Goal: Transaction & Acquisition: Purchase product/service

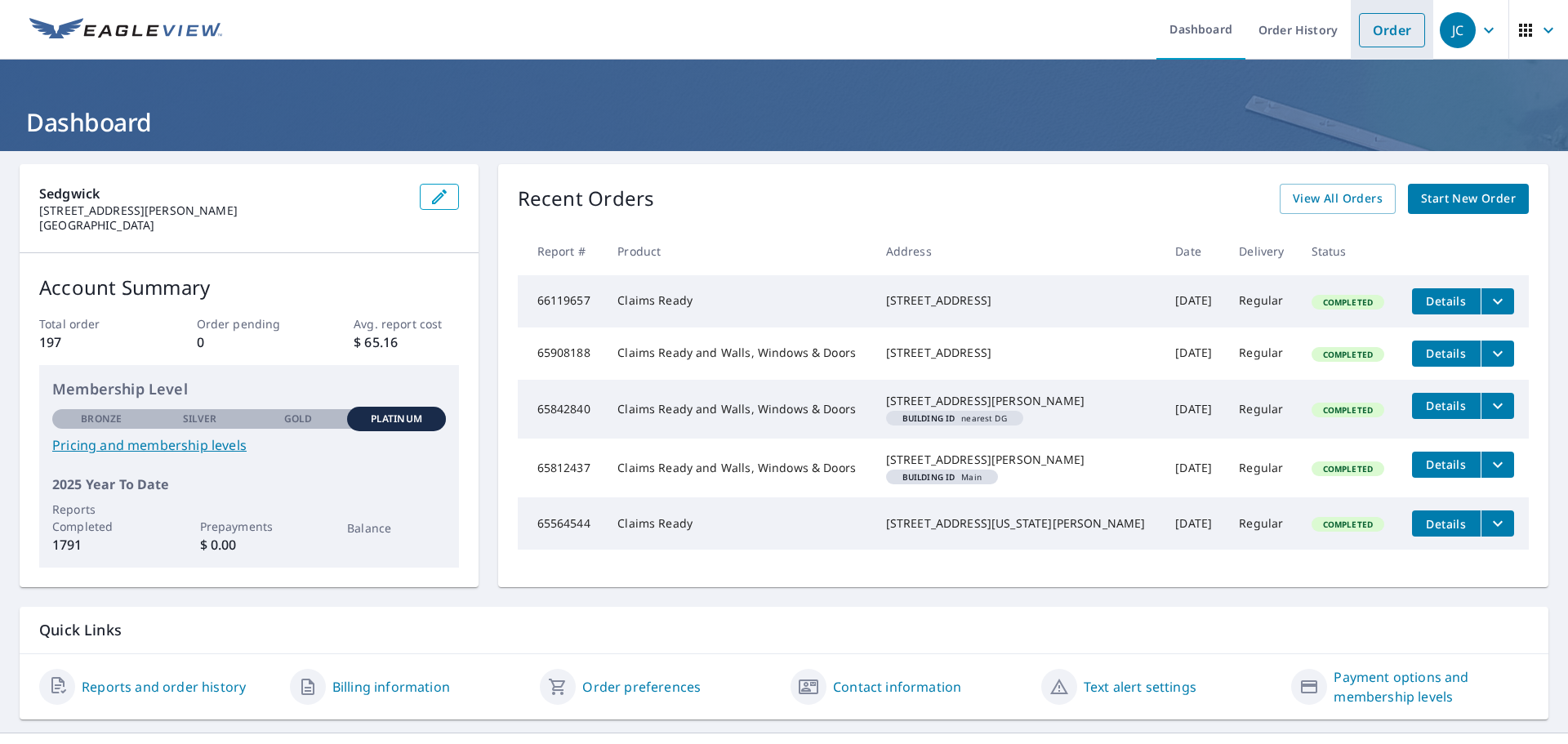
click at [1374, 39] on link "Order" at bounding box center [1392, 29] width 66 height 34
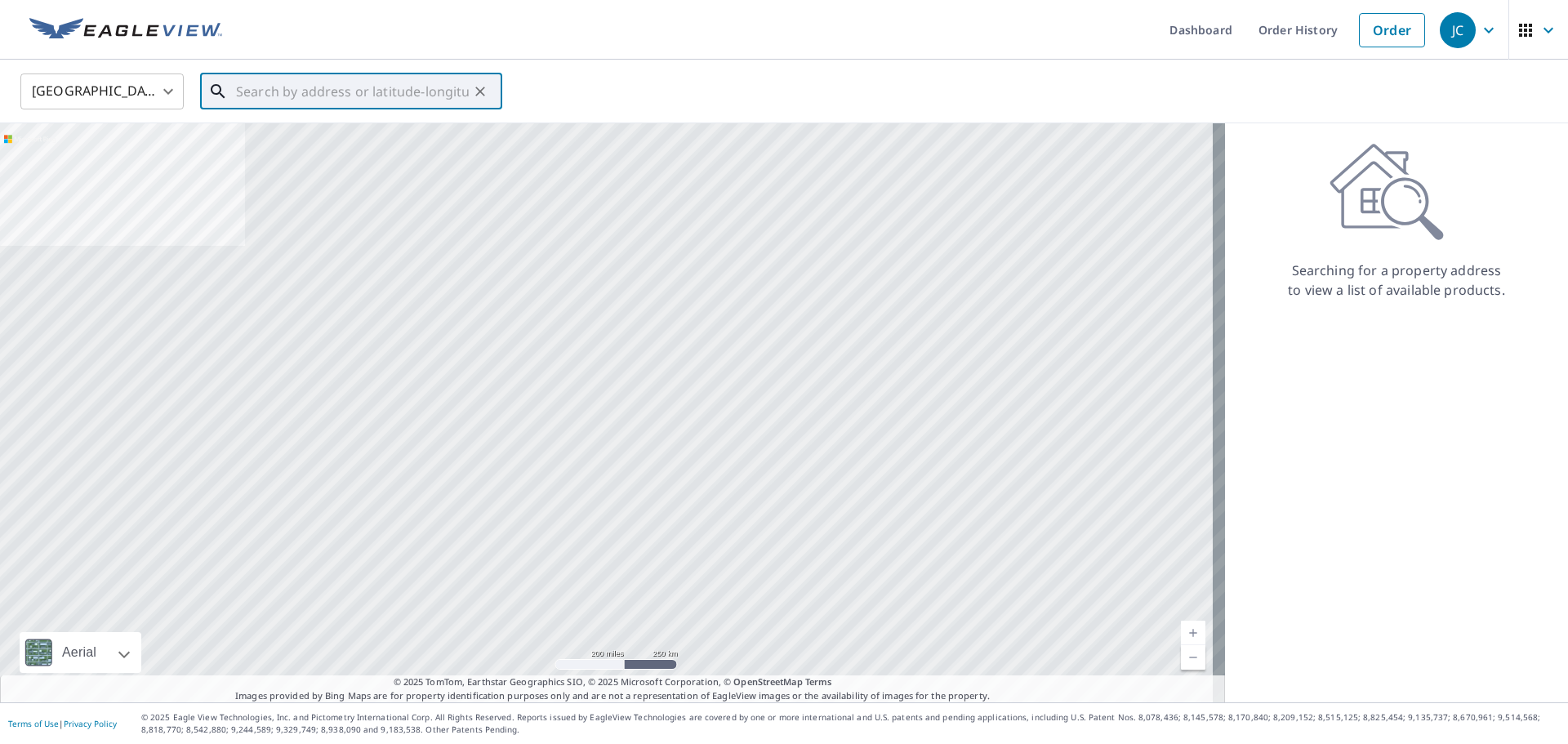
click at [324, 87] on input "text" at bounding box center [352, 91] width 233 height 46
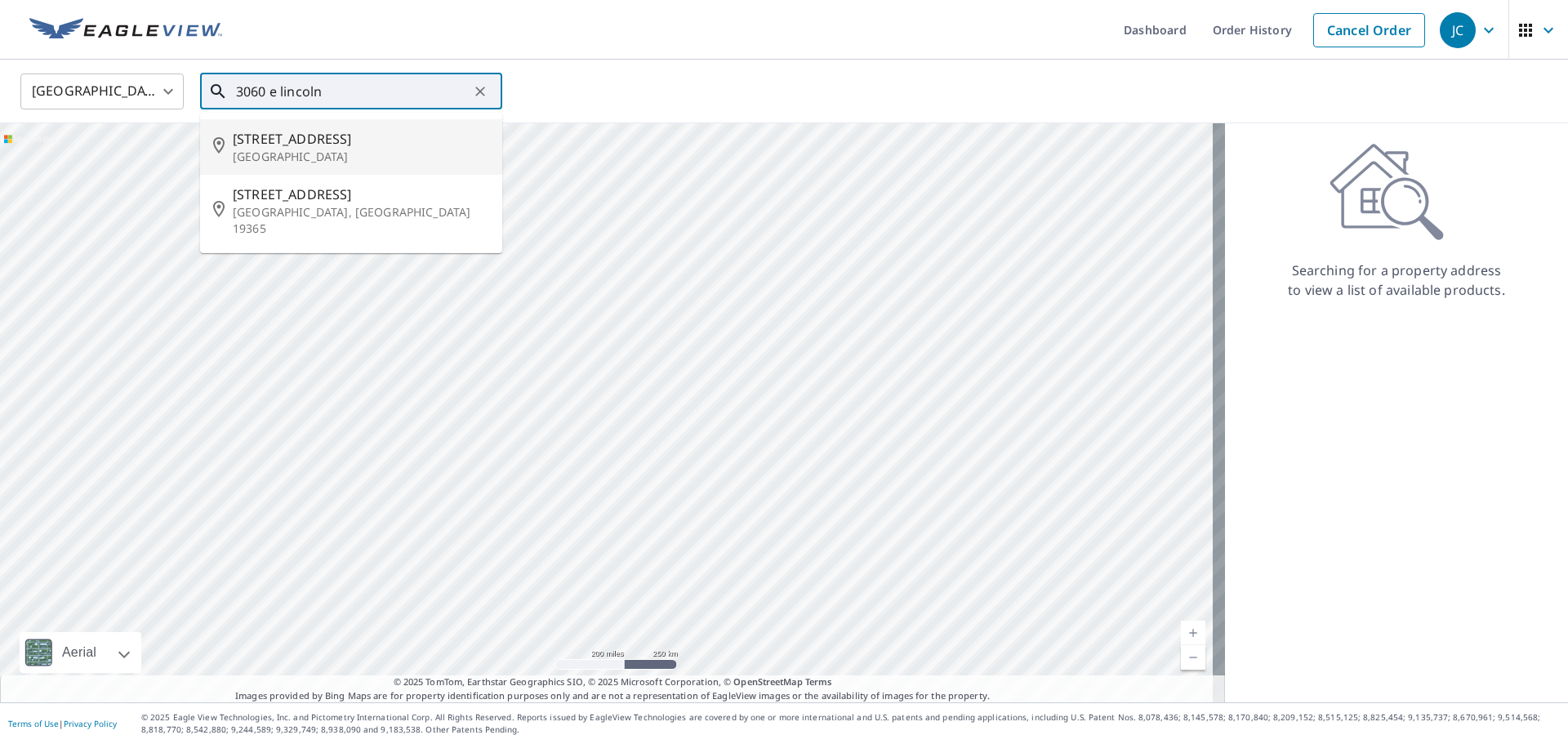
click at [301, 157] on p "[GEOGRAPHIC_DATA]" at bounding box center [360, 157] width 256 height 17
type input "[STREET_ADDRESS]"
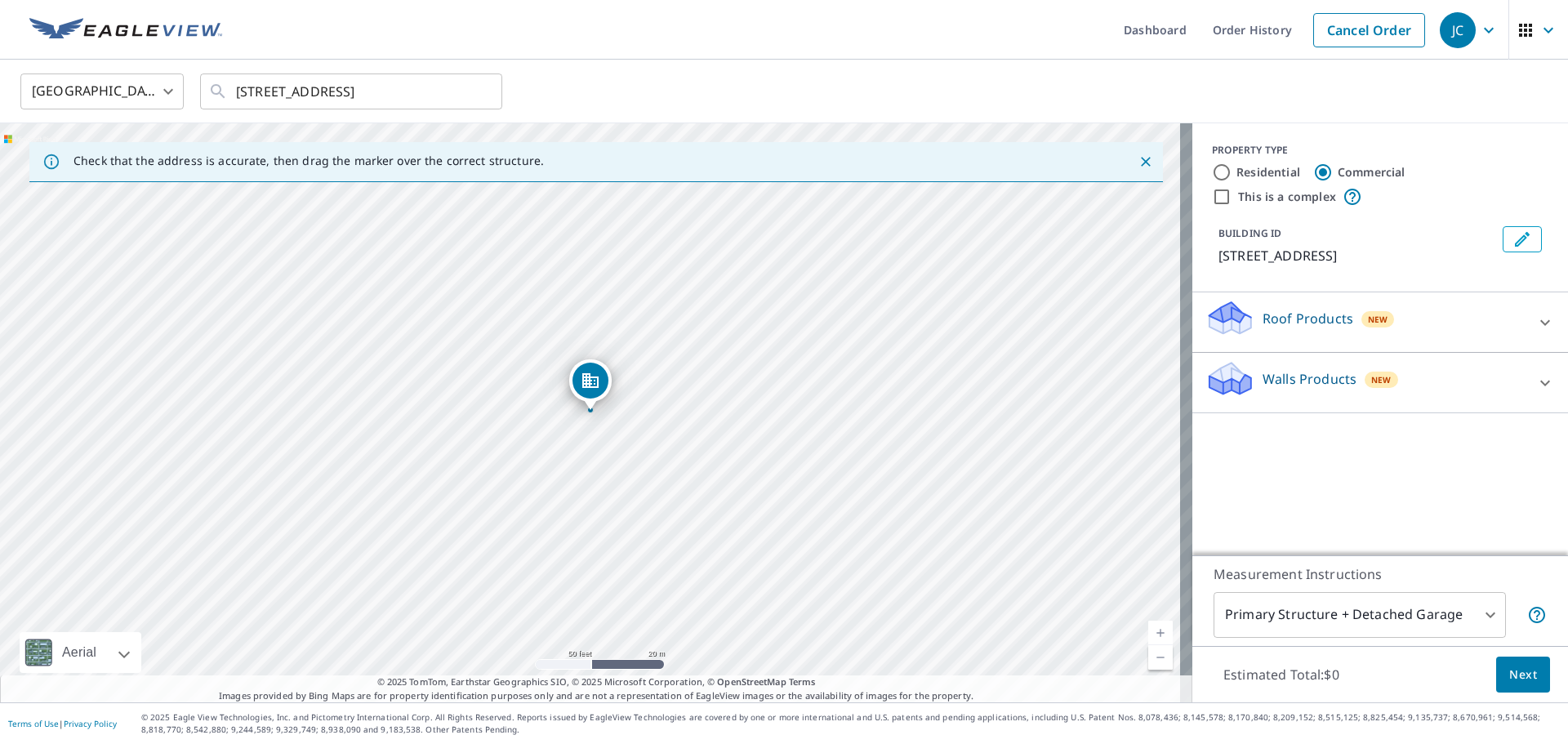
click at [1535, 320] on icon at bounding box center [1545, 322] width 19 height 19
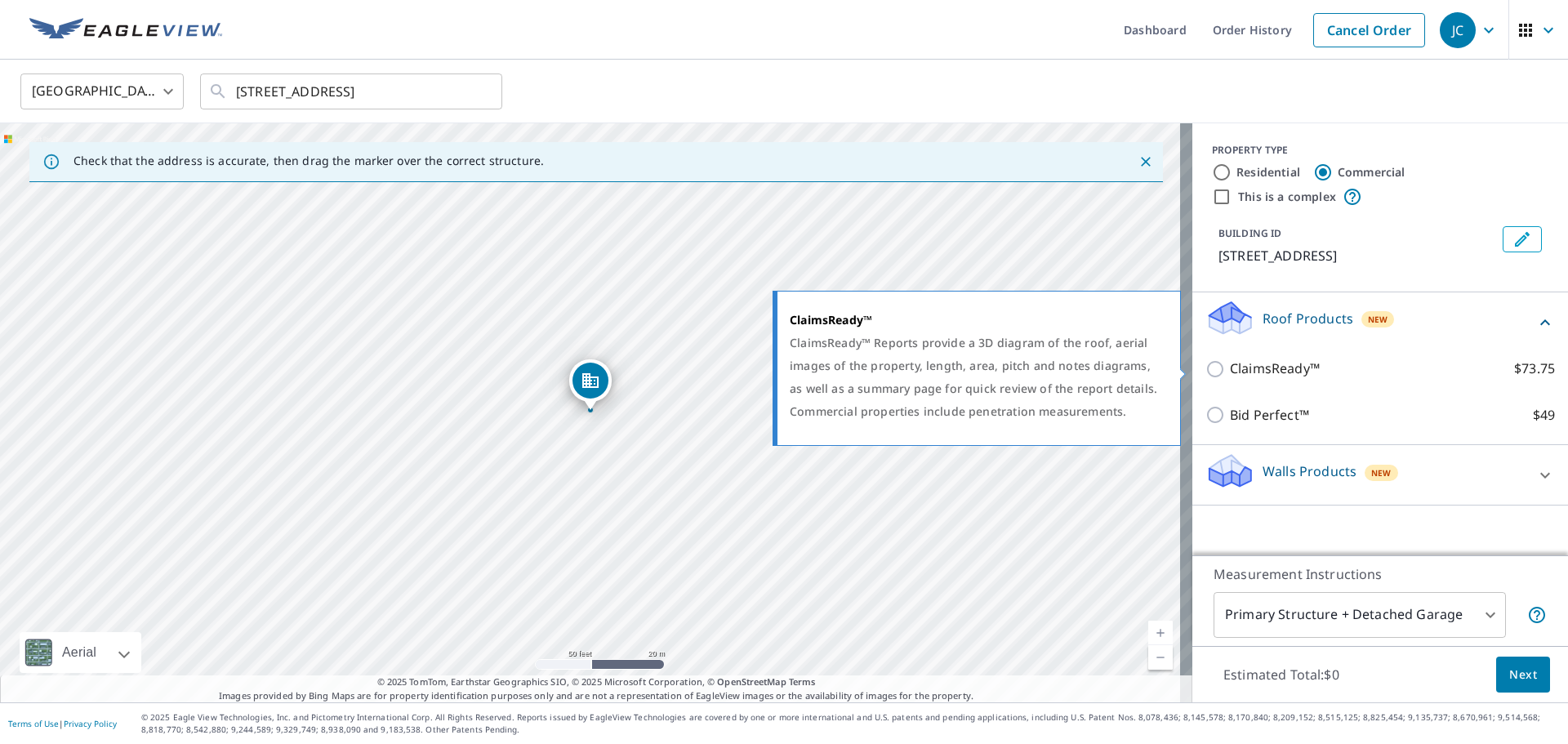
click at [1206, 370] on input "ClaimsReady™ $73.75" at bounding box center [1217, 369] width 24 height 19
checkbox input "true"
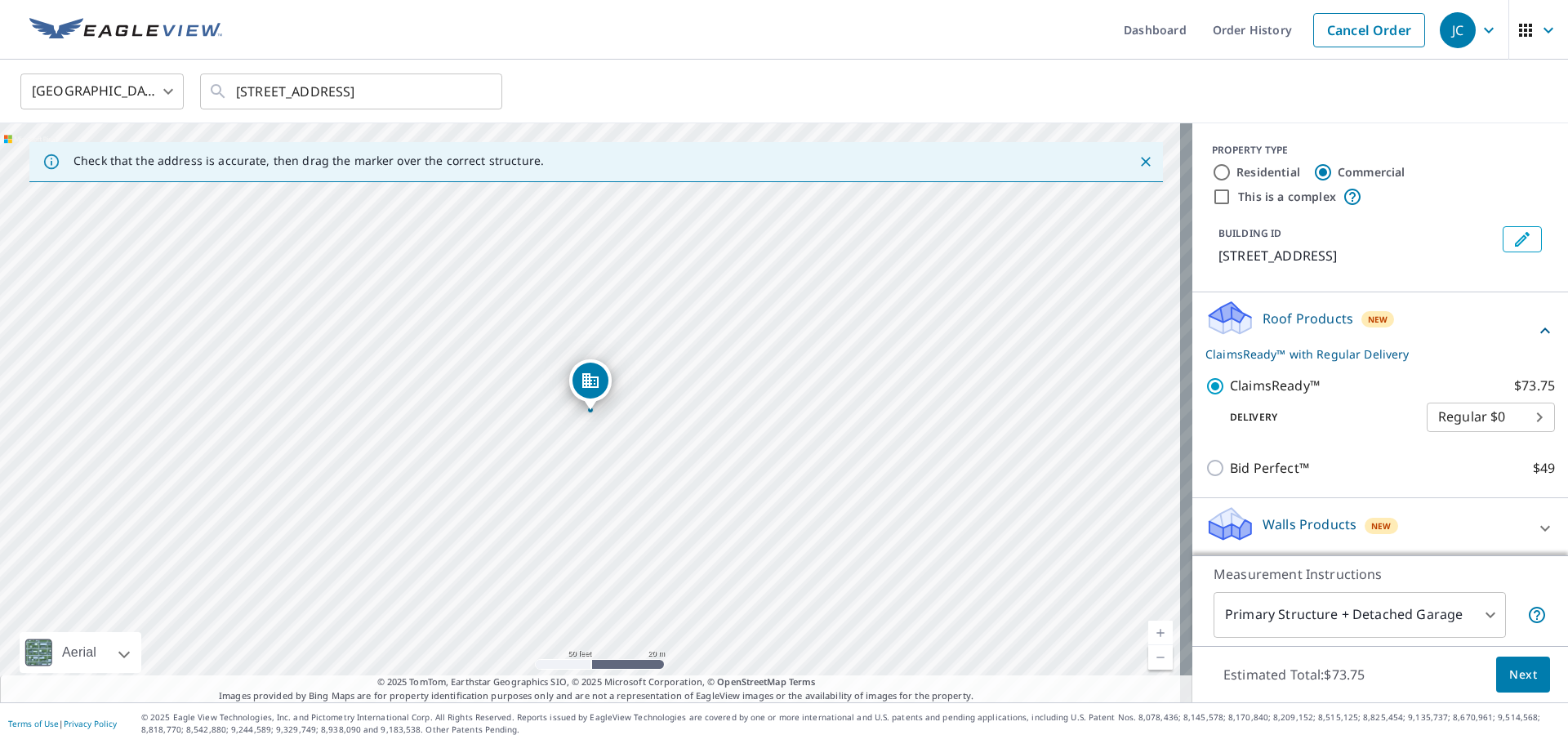
scroll to position [3, 0]
click at [1520, 671] on span "Next" at bounding box center [1522, 675] width 28 height 20
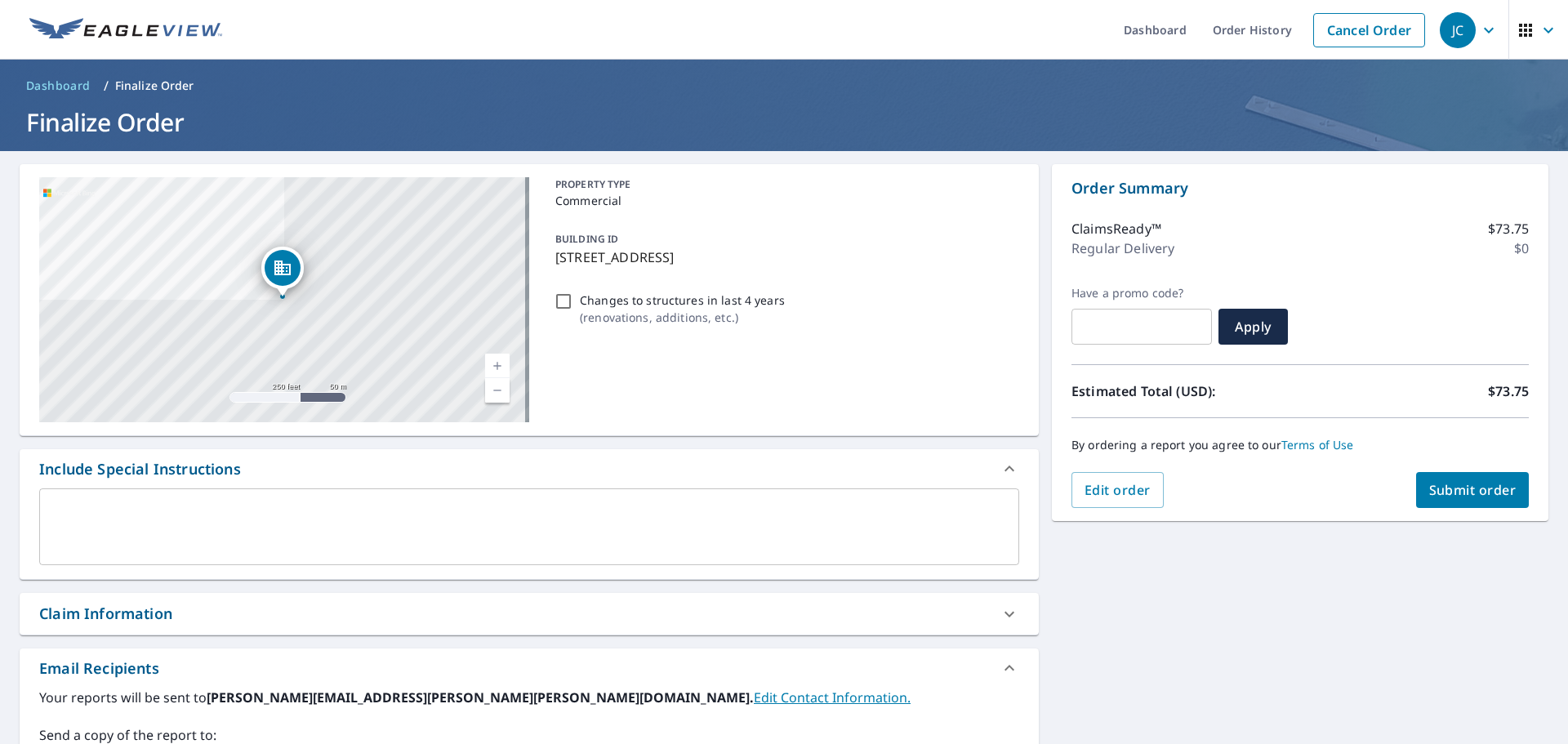
click at [975, 608] on div "Claim Information" at bounding box center [514, 614] width 951 height 22
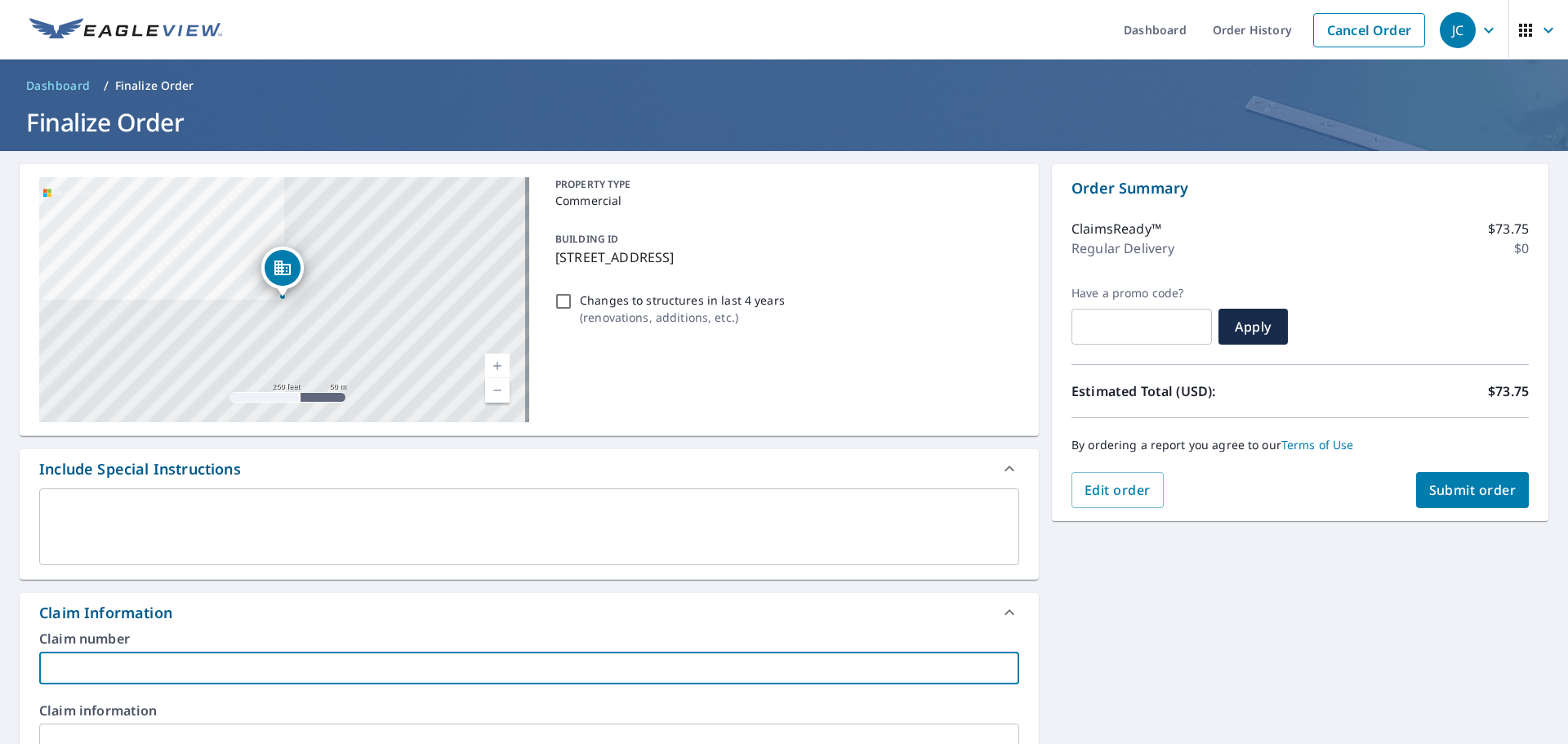
click at [234, 662] on input "text" at bounding box center [529, 668] width 980 height 33
type input "076925335382"
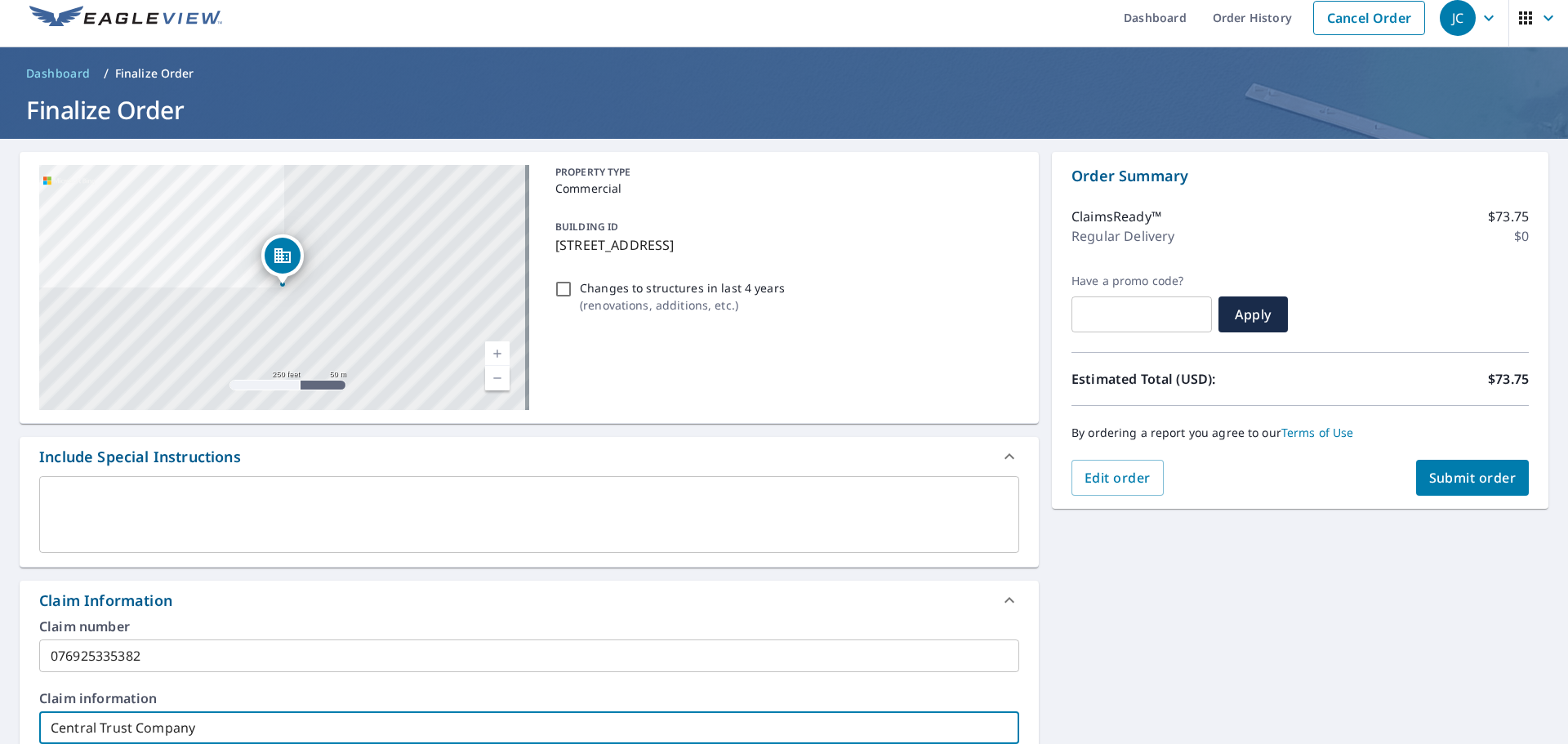
scroll to position [421, 0]
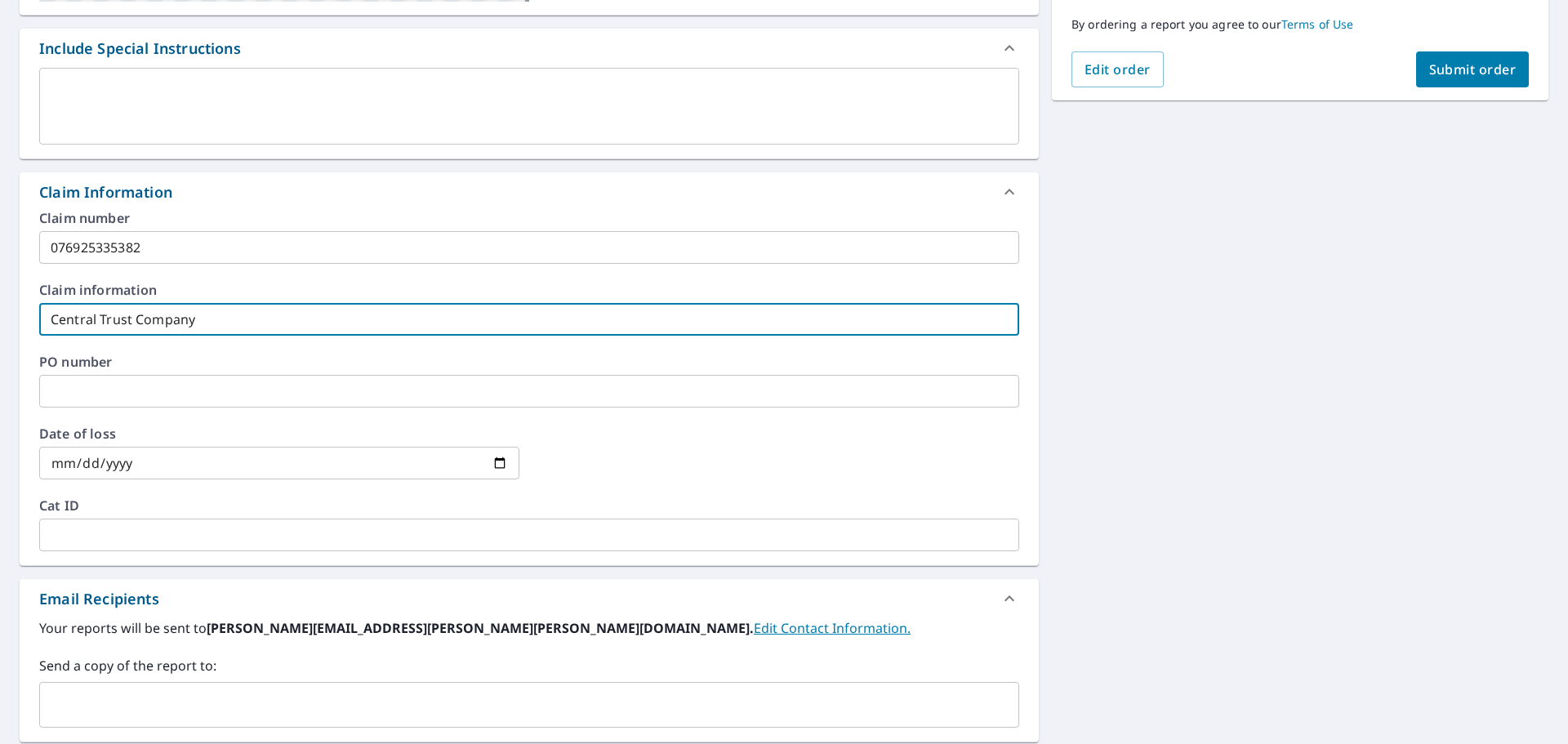
type input "Central Trust Company"
click at [445, 458] on input "date" at bounding box center [279, 464] width 480 height 33
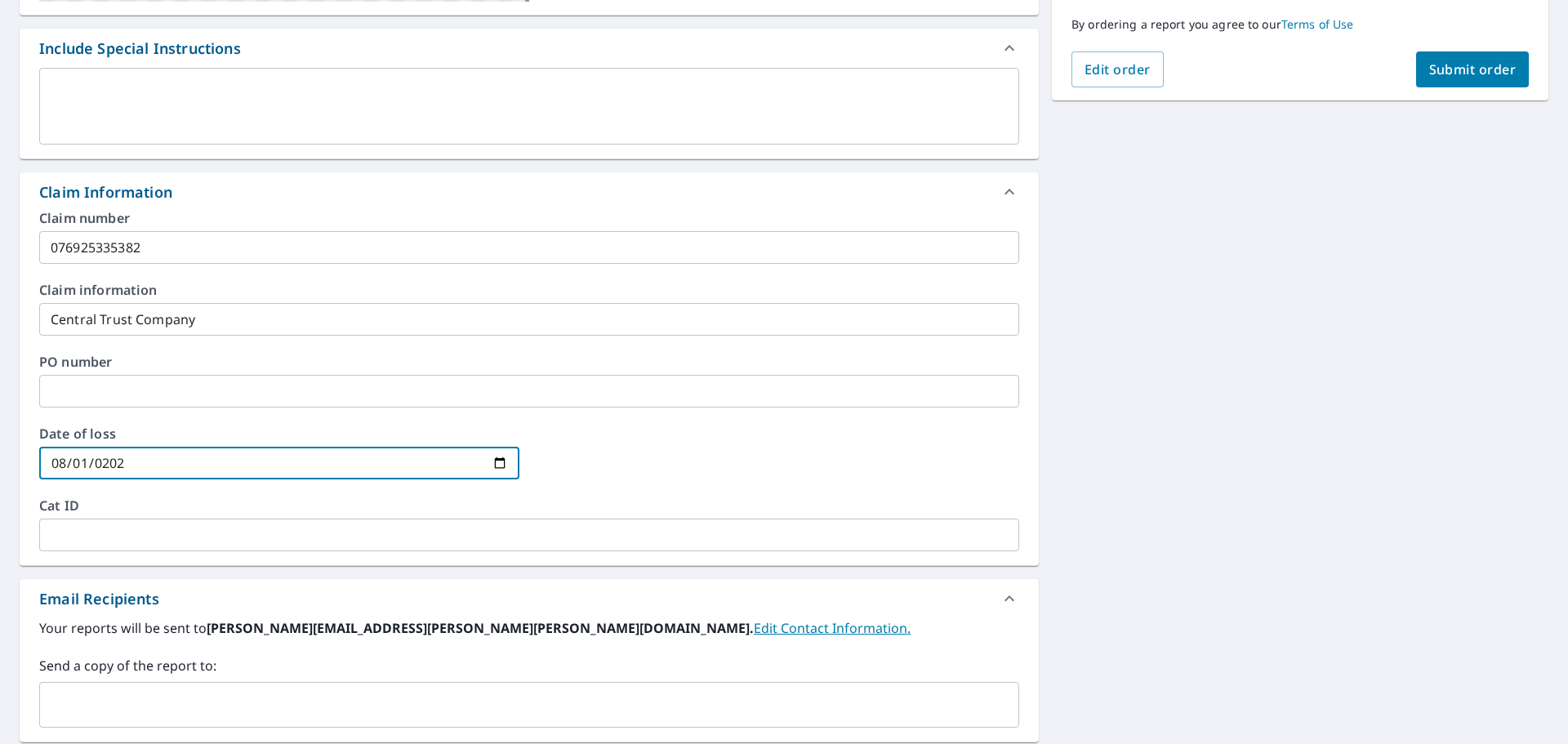
type input "[DATE]"
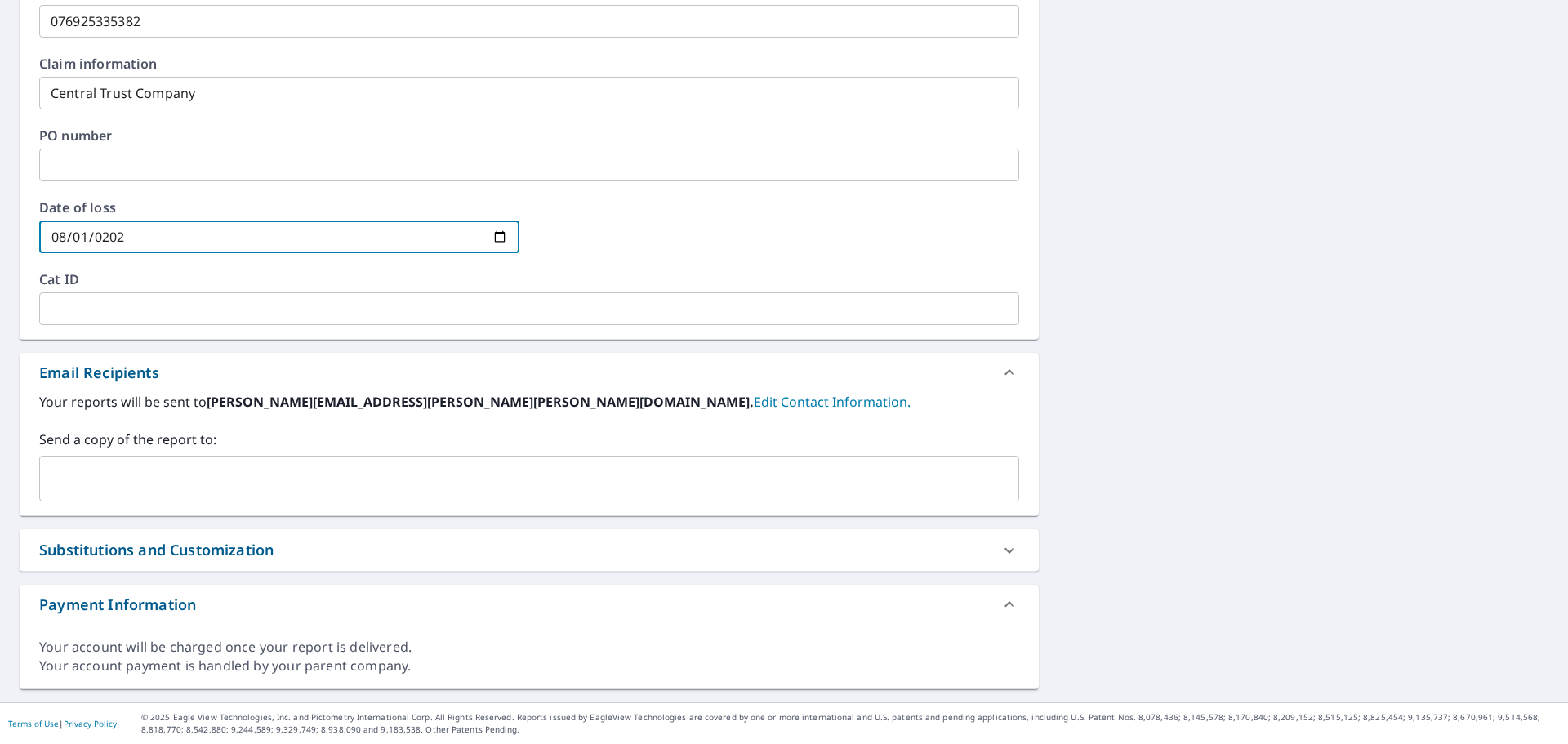
scroll to position [75, 0]
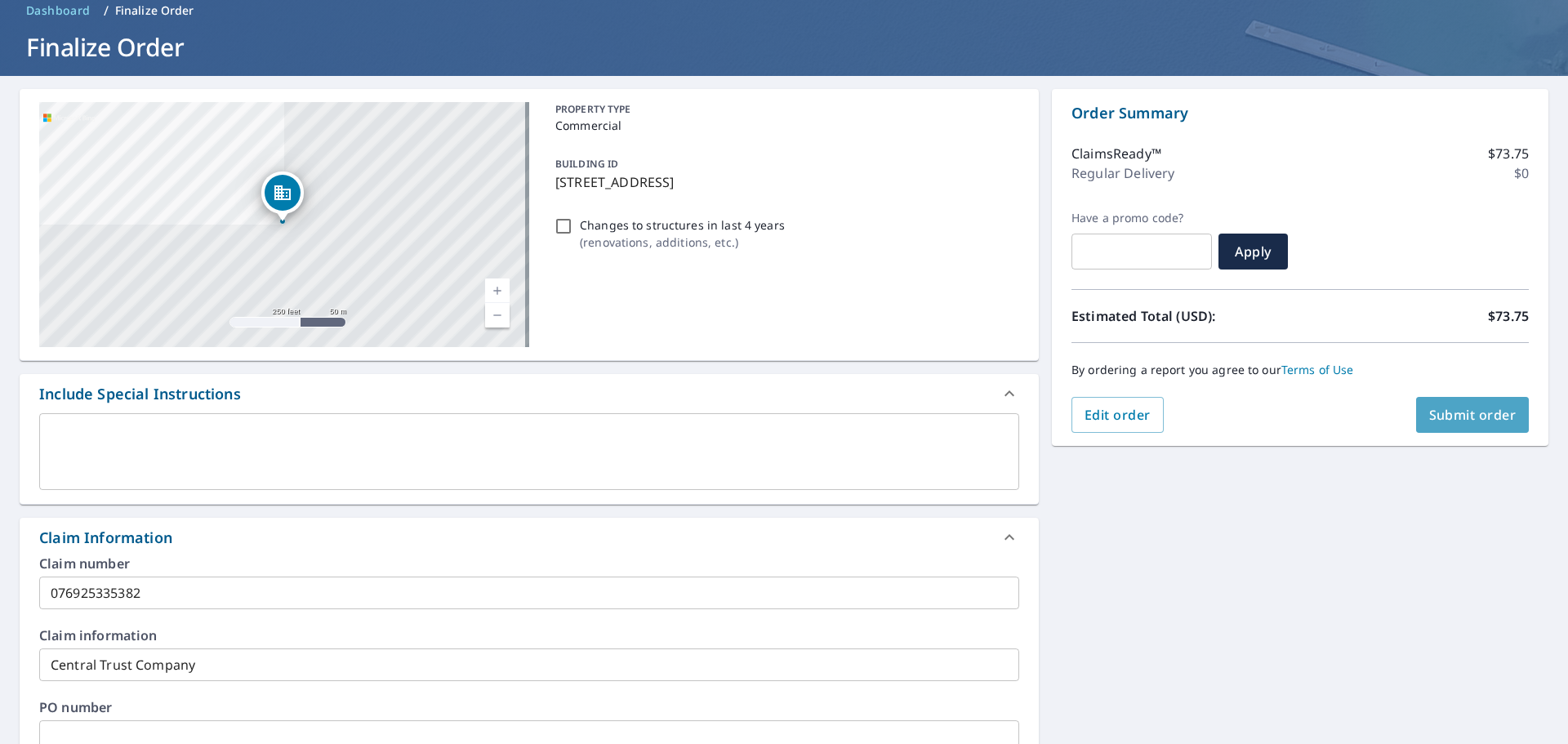
click at [1473, 411] on span "Submit order" at bounding box center [1473, 415] width 88 height 18
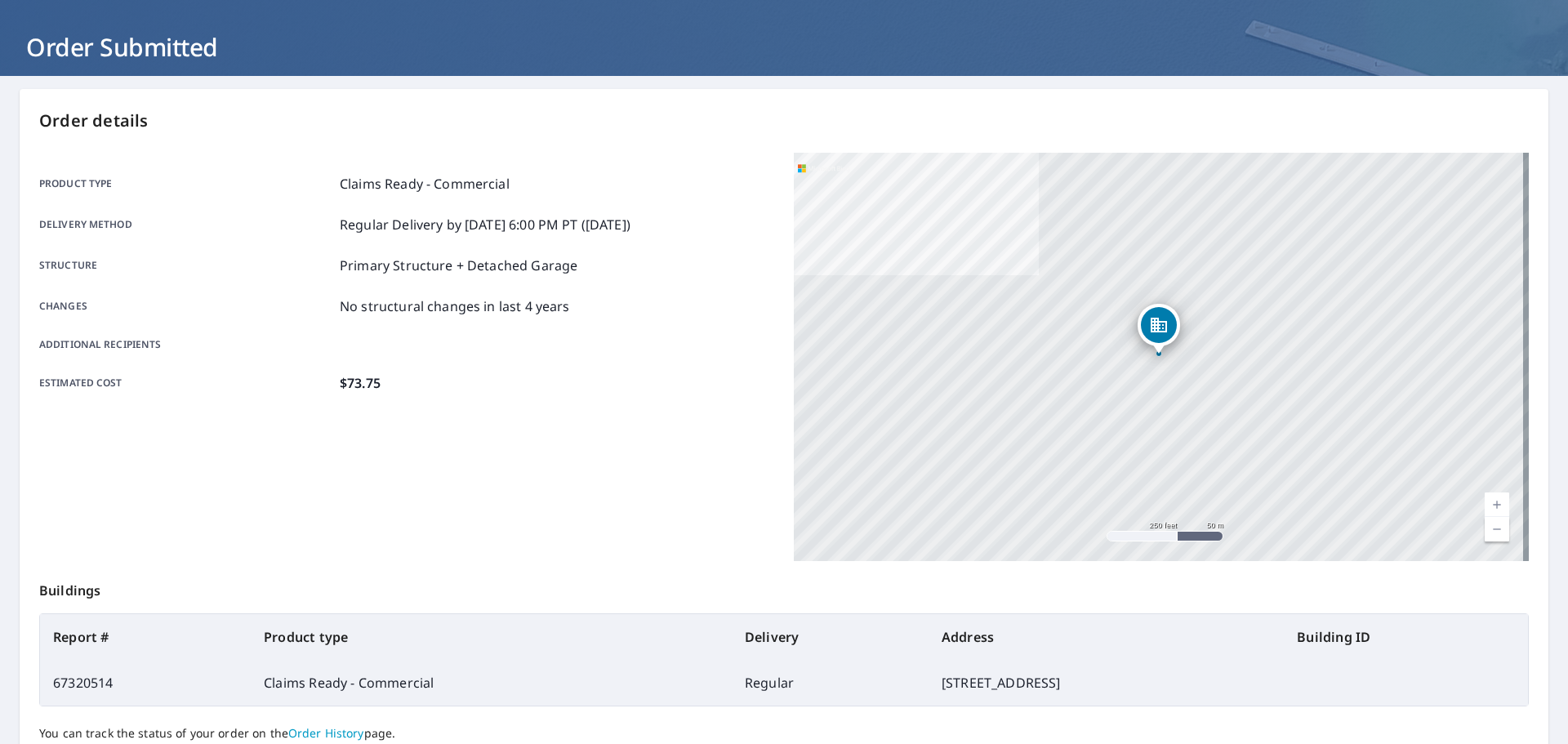
scroll to position [217, 0]
